Goal: Find contact information: Find contact information

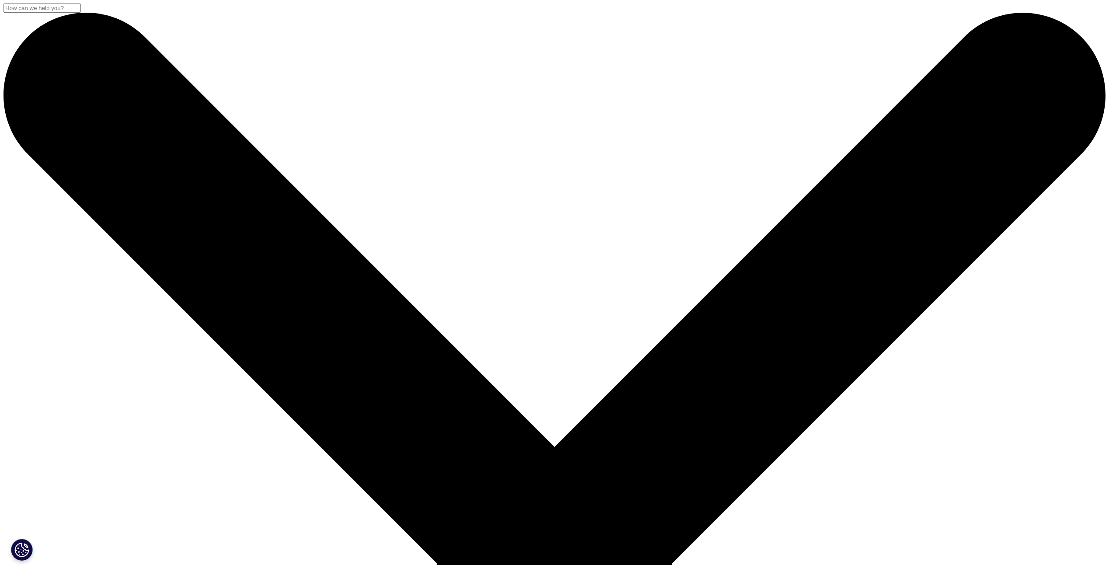
drag, startPoint x: 545, startPoint y: 252, endPoint x: 456, endPoint y: 256, distance: 89.7
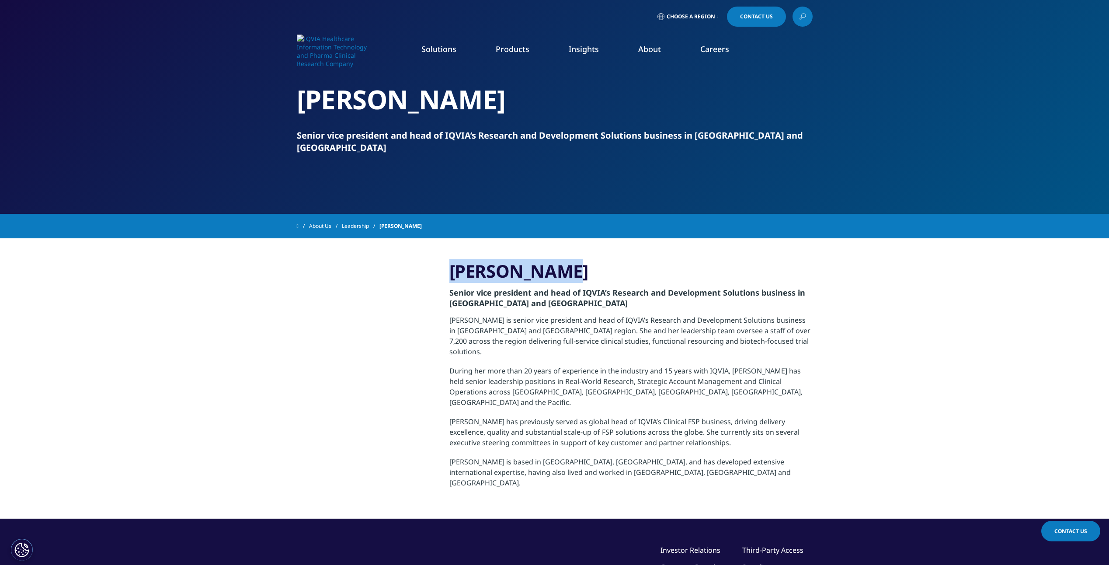
drag, startPoint x: 456, startPoint y: 256, endPoint x: 547, endPoint y: 258, distance: 91.4
click at [547, 260] on h3 "[PERSON_NAME]" at bounding box center [630, 271] width 363 height 22
